Goal: Transaction & Acquisition: Purchase product/service

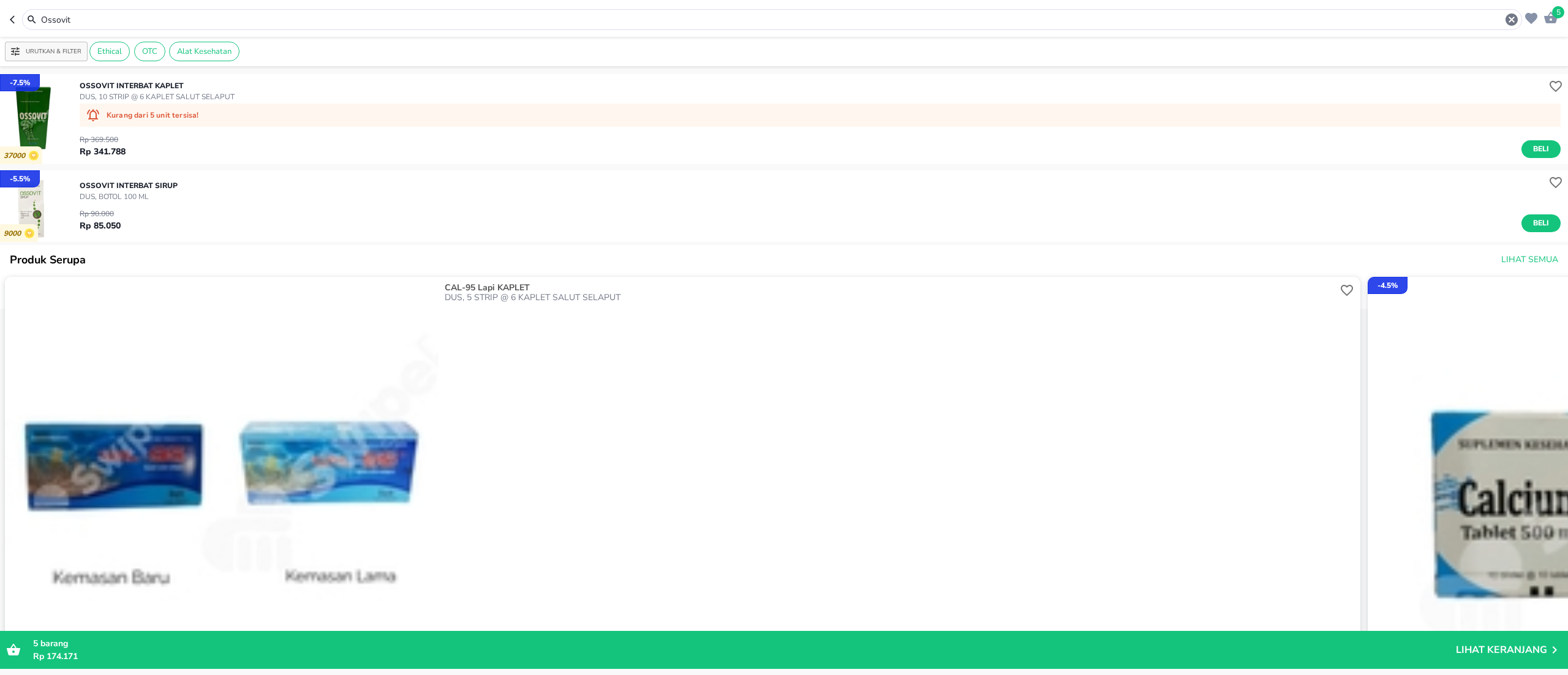
click at [1554, 22] on icon "button" at bounding box center [1551, 17] width 13 height 11
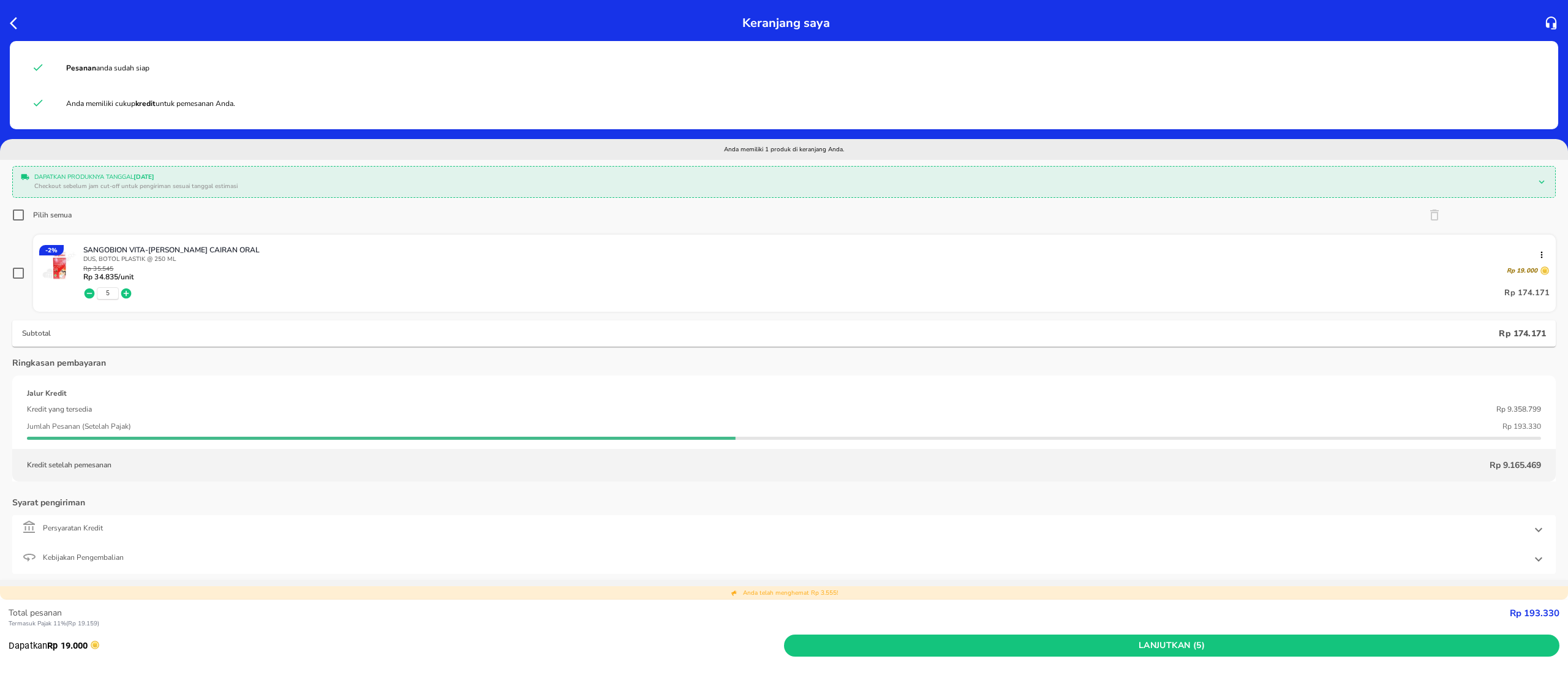
click at [93, 293] on icon "button" at bounding box center [90, 293] width 10 height 10
click at [90, 288] on icon "button" at bounding box center [89, 293] width 12 height 12
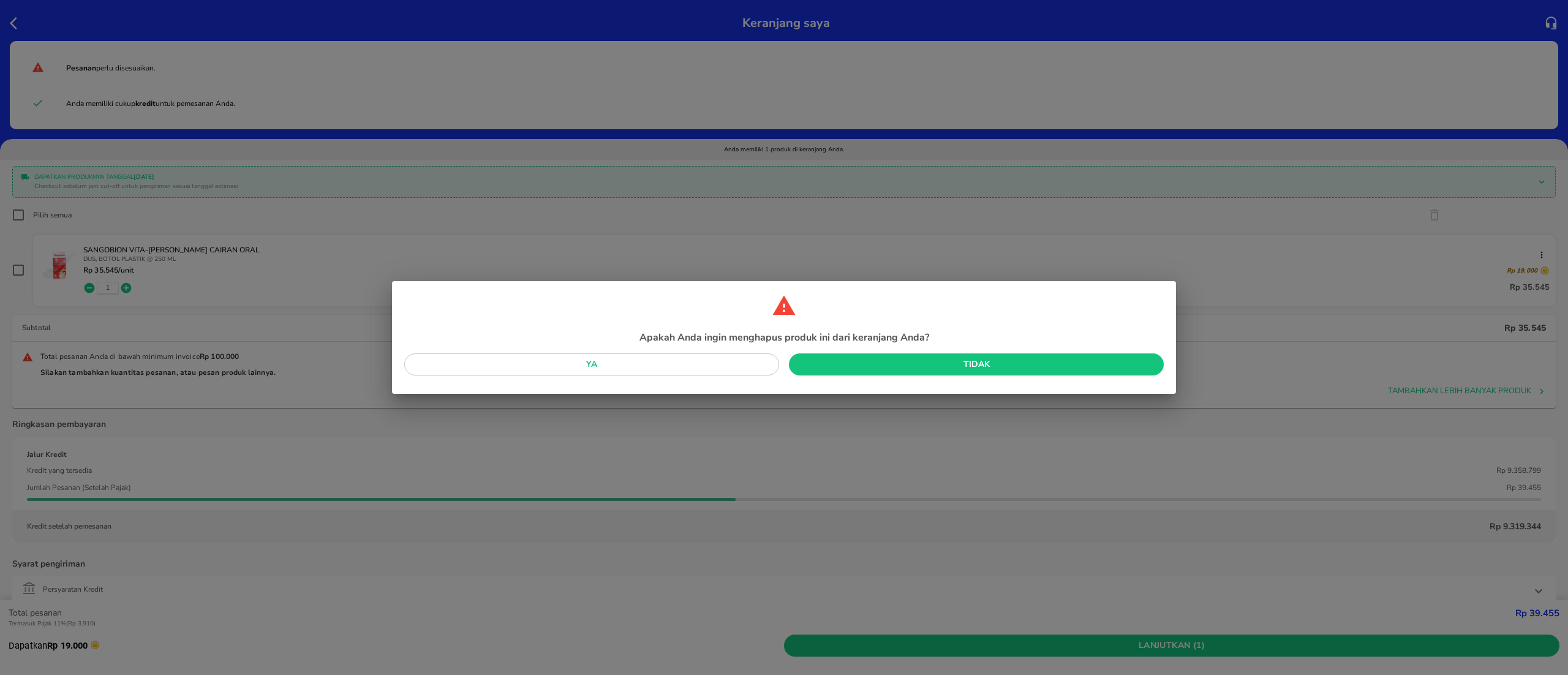
click at [90, 288] on div "Apakah Anda ingin menghapus produk ini dari keranjang Anda? Ya Tidak" at bounding box center [784, 338] width 1568 height 675
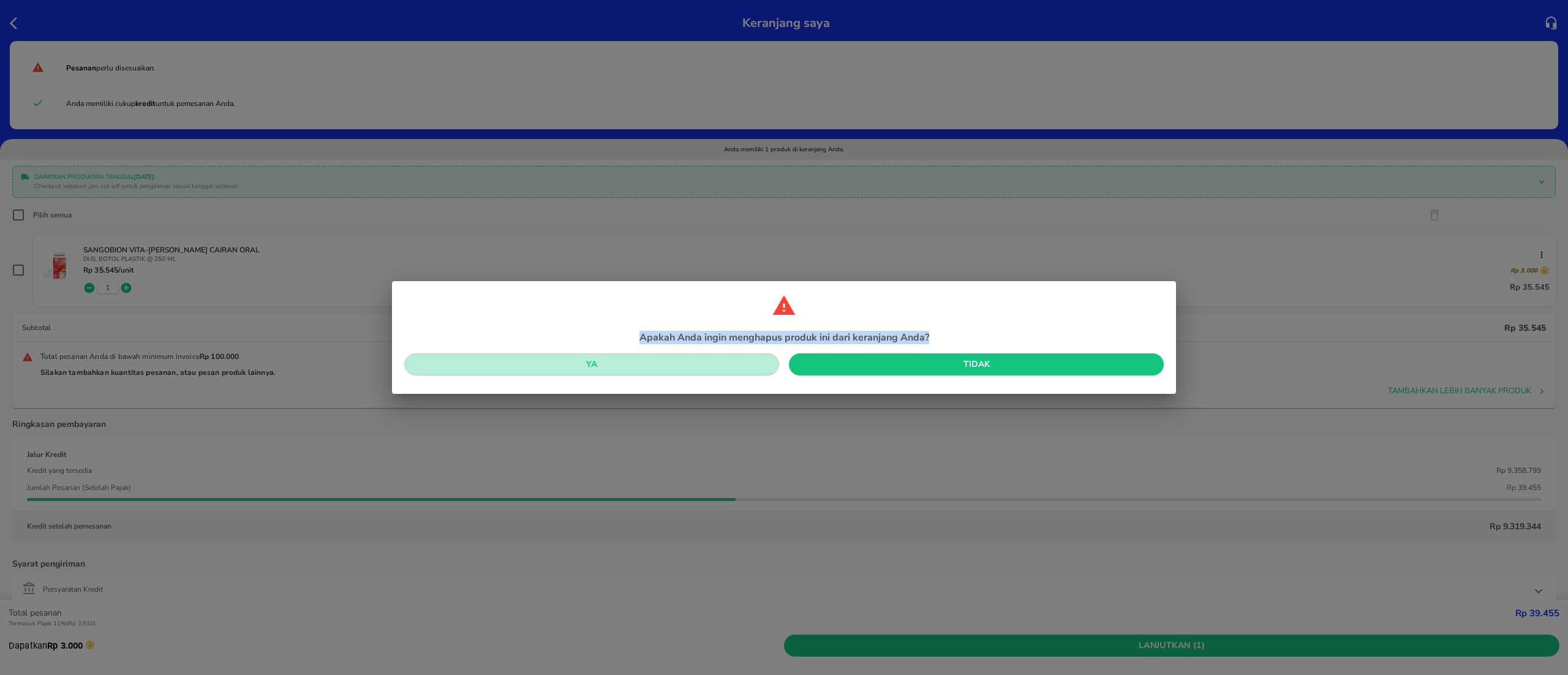
click at [655, 367] on span "Ya" at bounding box center [591, 365] width 355 height 15
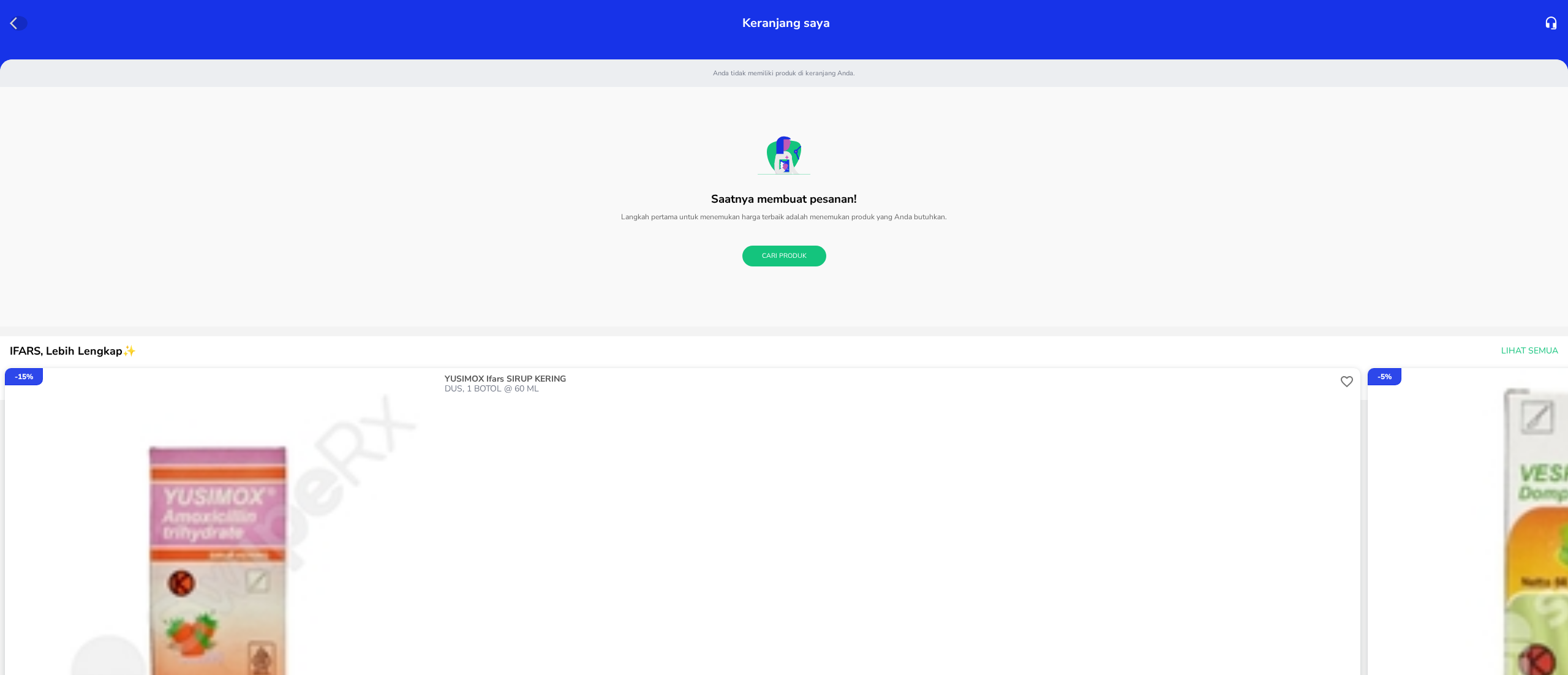
click at [21, 17] on icon "button" at bounding box center [17, 24] width 15 height 15
